Goal: Task Accomplishment & Management: Manage account settings

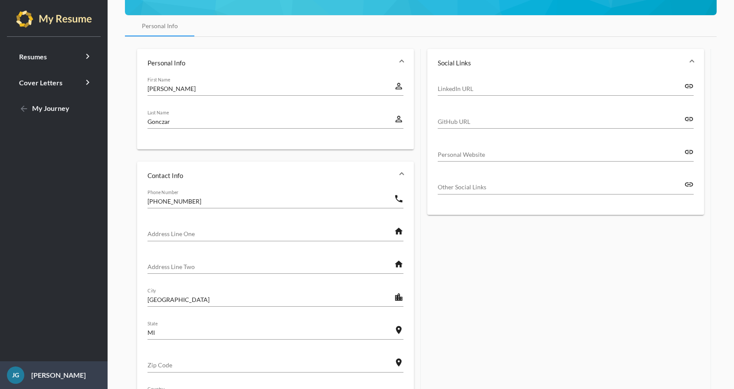
scroll to position [260, 0]
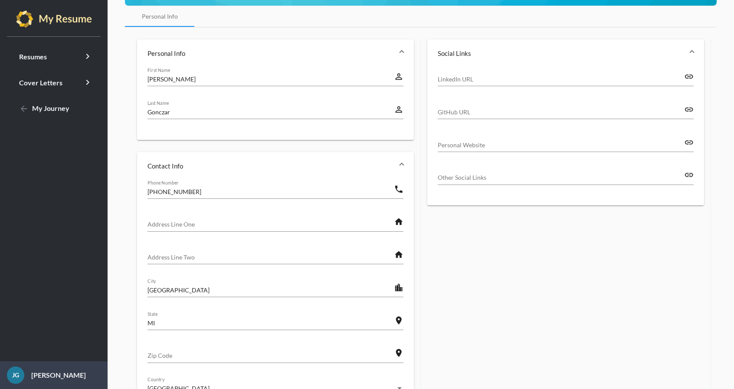
click at [238, 196] on input "[PHONE_NUMBER]" at bounding box center [270, 191] width 246 height 9
click at [238, 195] on input "[PHONE_NUMBER]" at bounding box center [270, 191] width 246 height 9
type input "[PHONE_NUMBER]"
click at [227, 224] on input "Address Line One" at bounding box center [270, 224] width 246 height 9
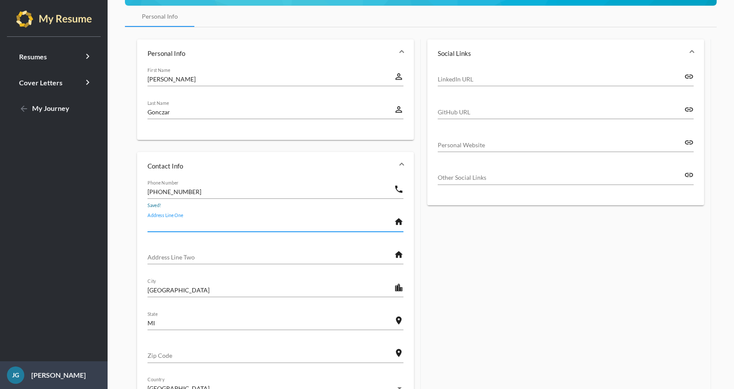
type input "[STREET_ADDRESS]"
type input "G"
type input "[GEOGRAPHIC_DATA]"
type input "48215"
type input "[GEOGRAPHIC_DATA]"
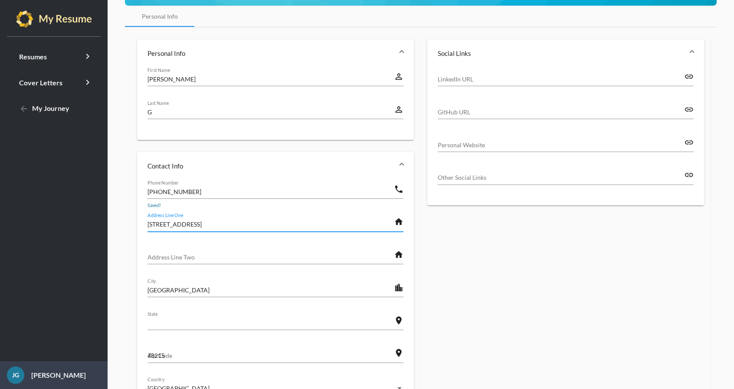
type input "48215"
type input "MI"
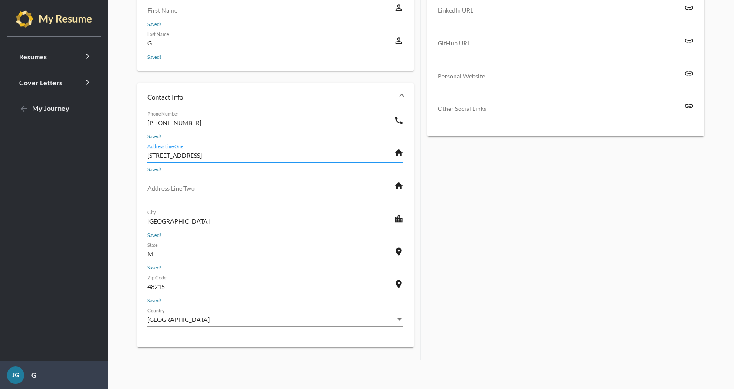
scroll to position [158, 0]
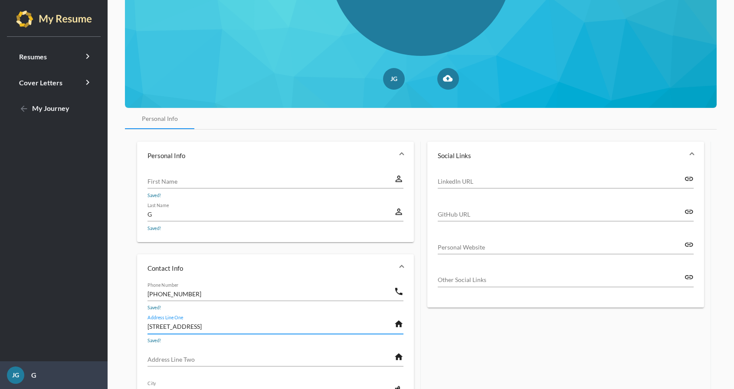
click at [170, 217] on input "G" at bounding box center [270, 214] width 246 height 9
type input "Gonczar"
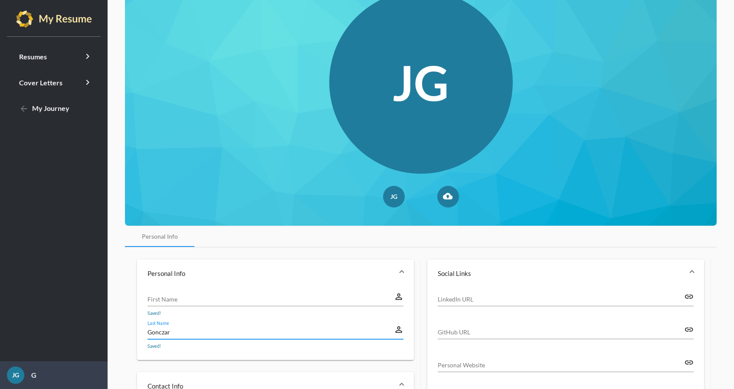
scroll to position [304, 0]
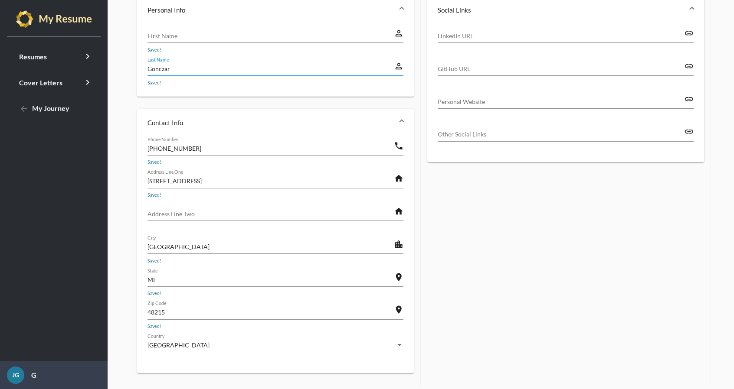
click at [196, 42] on div "First Name" at bounding box center [270, 33] width 246 height 19
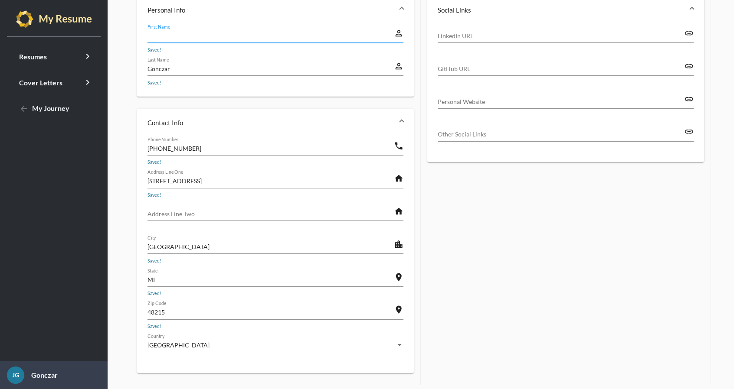
click at [191, 39] on input "First Name" at bounding box center [270, 35] width 246 height 9
type input "[PERSON_NAME]"
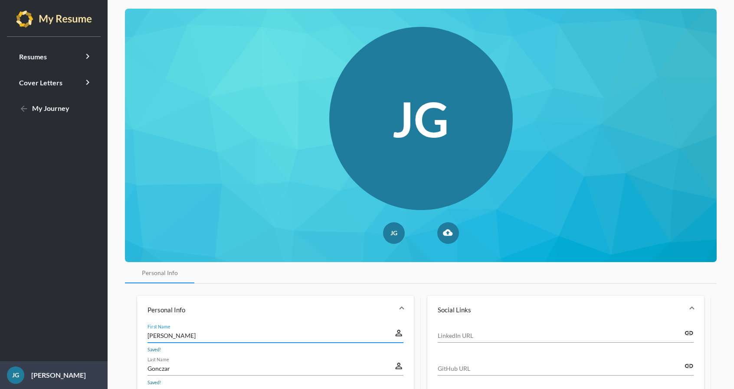
scroll to position [0, 0]
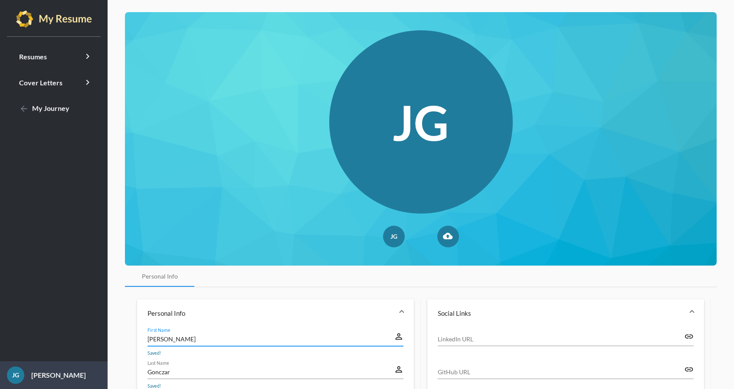
click at [535, 271] on div "Personal Info" at bounding box center [421, 276] width 592 height 21
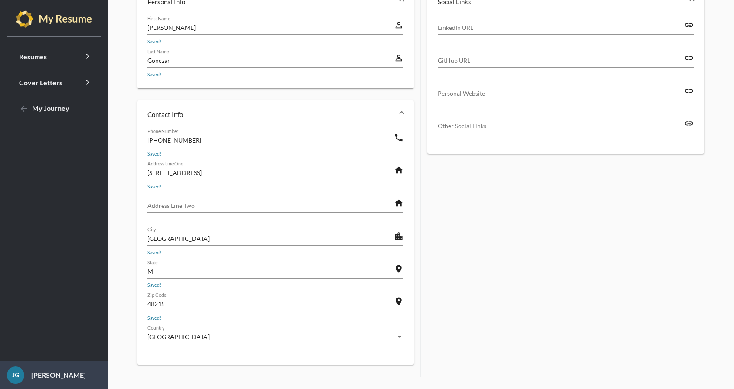
scroll to position [331, 0]
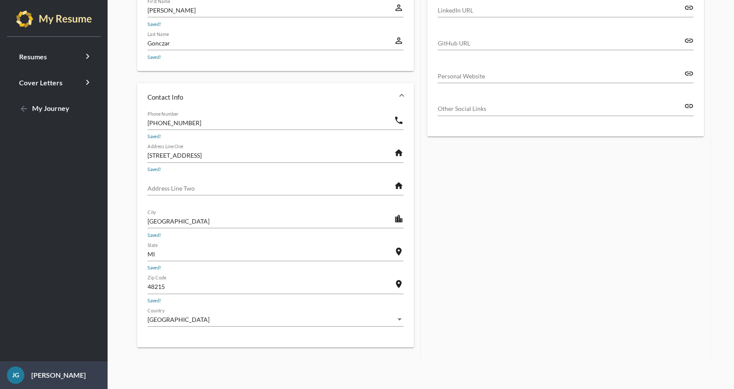
click at [587, 339] on form "Social Links LinkedIn URL link GitHub URL link Personal Website link Other Soci…" at bounding box center [566, 165] width 290 height 389
click at [34, 373] on p "[PERSON_NAME]" at bounding box center [55, 375] width 62 height 10
click at [19, 108] on mat-icon "arrow_back" at bounding box center [24, 109] width 10 height 10
